Goal: Information Seeking & Learning: Compare options

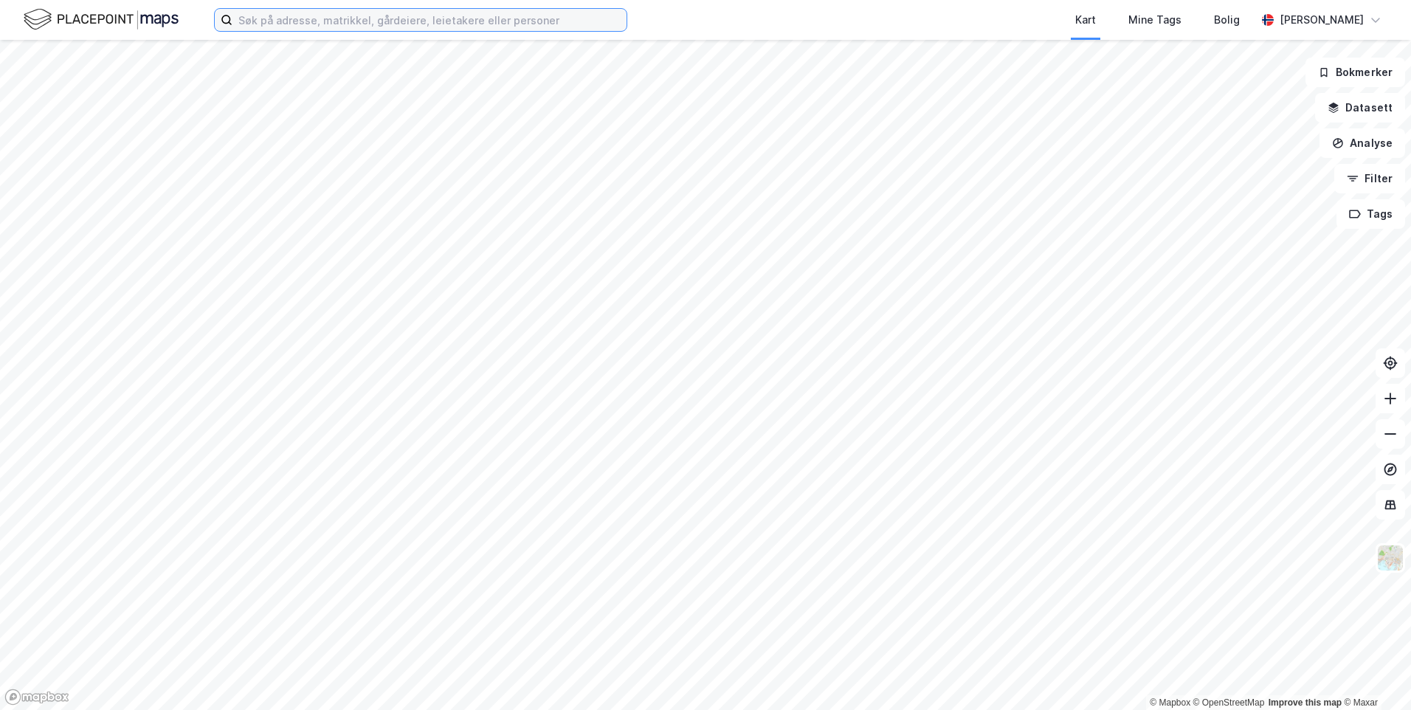
click at [278, 20] on input at bounding box center [429, 20] width 394 height 22
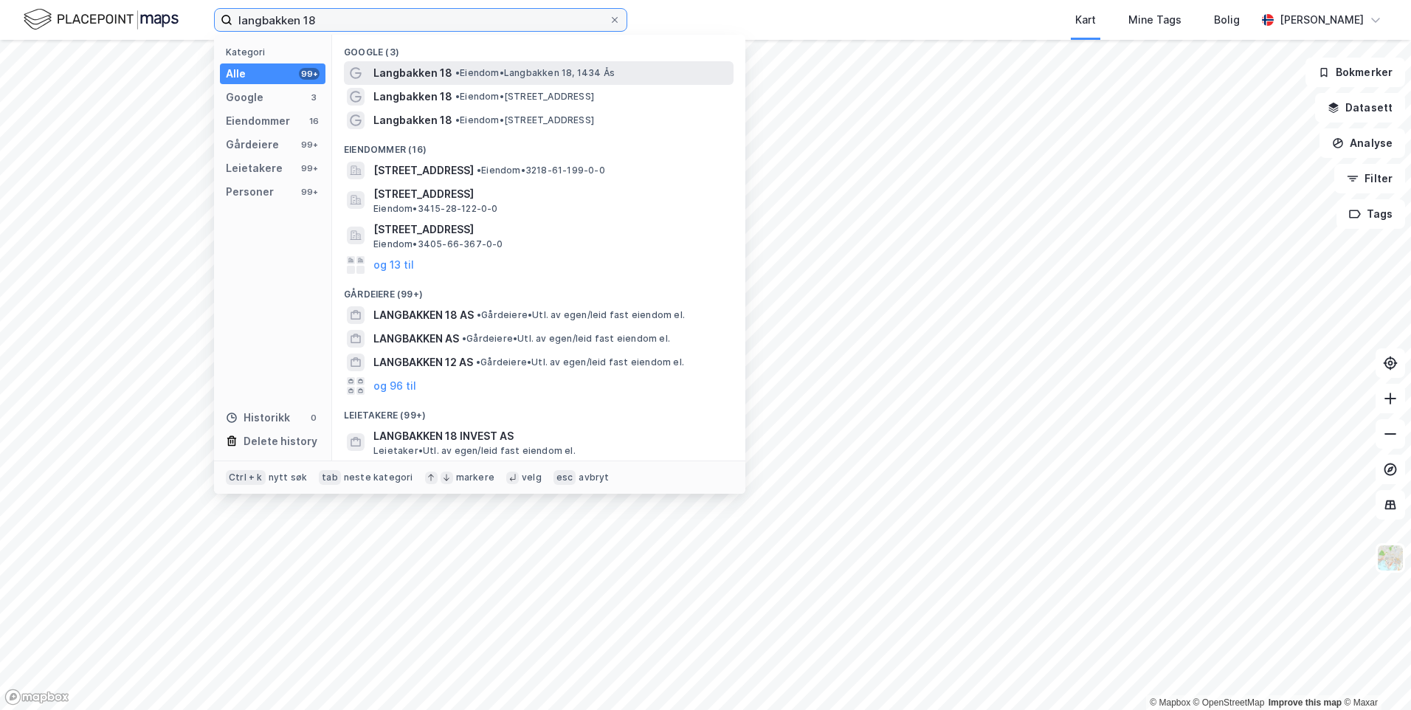
type input "langbakken 18"
click at [457, 77] on span "•" at bounding box center [457, 72] width 4 height 11
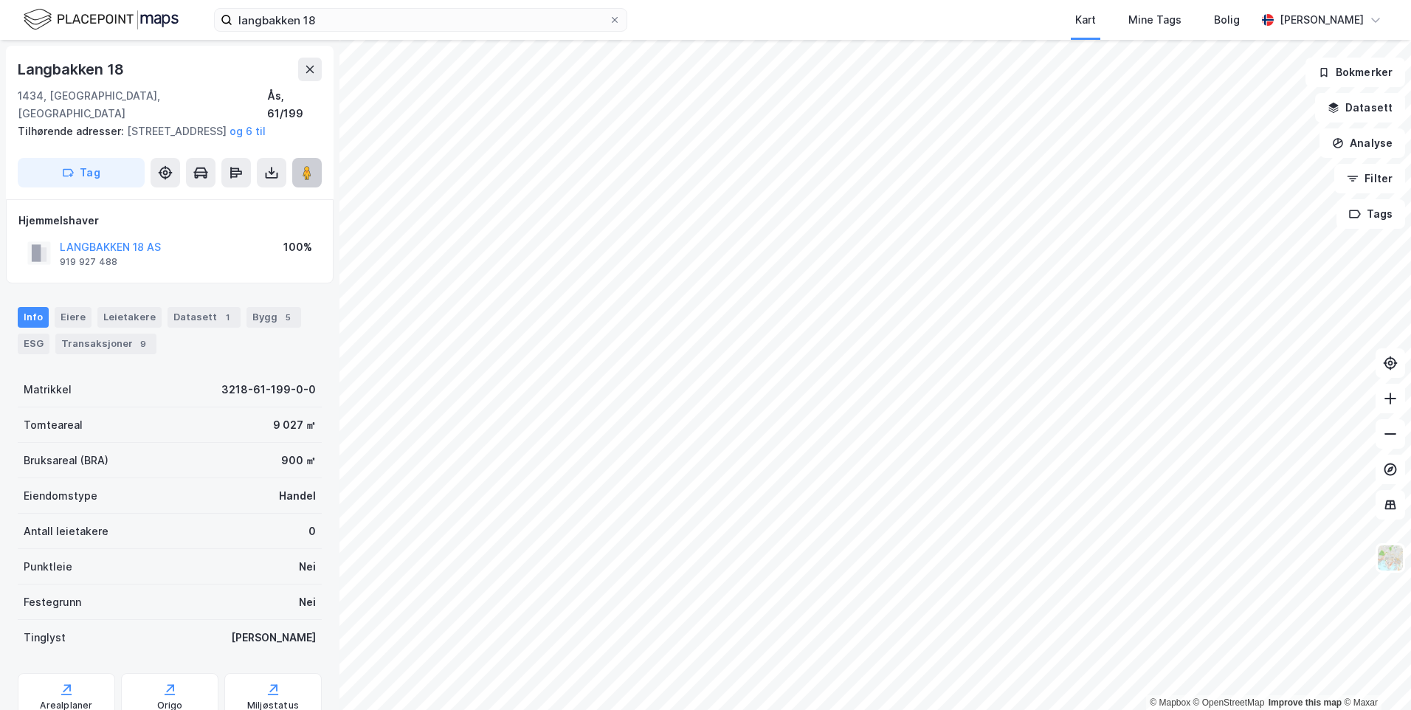
click at [316, 186] on button at bounding box center [307, 173] width 30 height 30
